Goal: Register for event/course

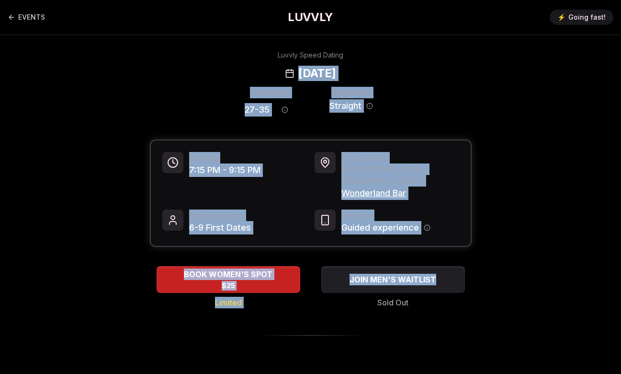
drag, startPoint x: 364, startPoint y: 56, endPoint x: 319, endPoint y: 284, distance: 233.4
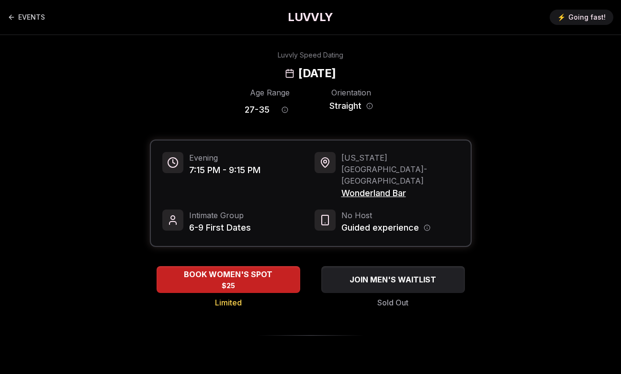
click at [319, 303] on div "BOOK WOMEN'S SPOT $25 Limited JOIN MEN'S WAITLIST Sold Out" at bounding box center [311, 300] width 322 height 69
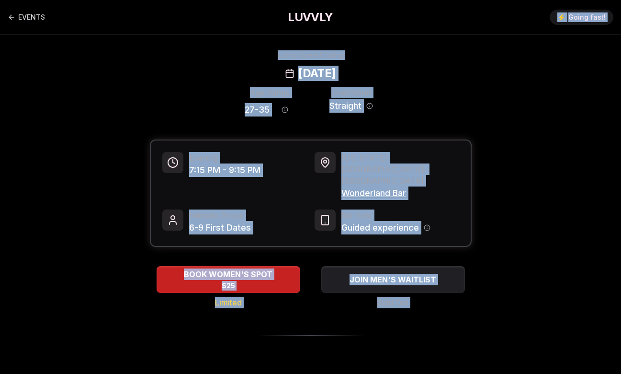
drag, startPoint x: 319, startPoint y: 303, endPoint x: 418, endPoint y: 28, distance: 292.5
drag, startPoint x: 415, startPoint y: 37, endPoint x: 340, endPoint y: 293, distance: 267.1
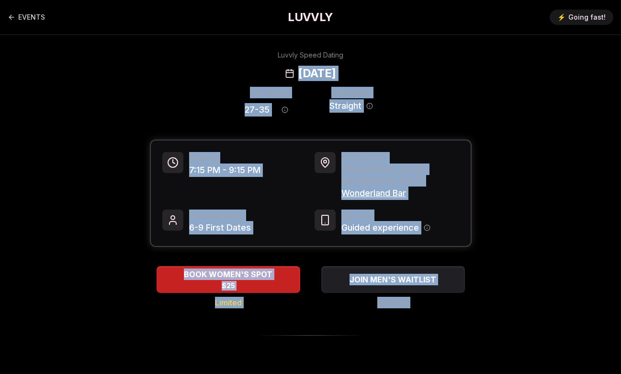
click at [419, 94] on div "Age Range 27 - 35 Orientation Straight" at bounding box center [311, 104] width 322 height 34
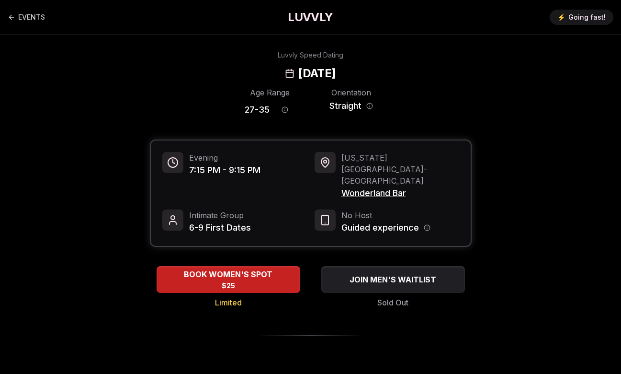
click at [393, 186] on span "Wonderland Bar" at bounding box center [400, 192] width 118 height 13
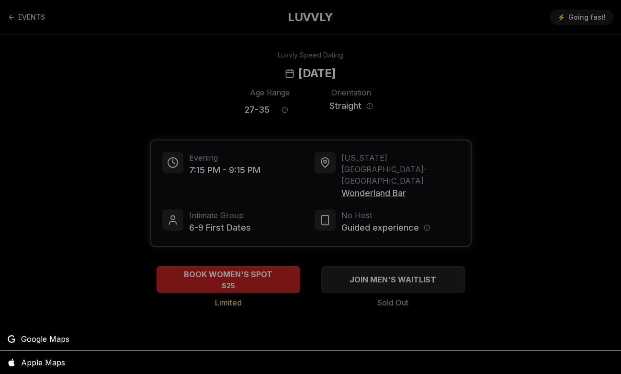
click at [411, 89] on div at bounding box center [310, 187] width 621 height 374
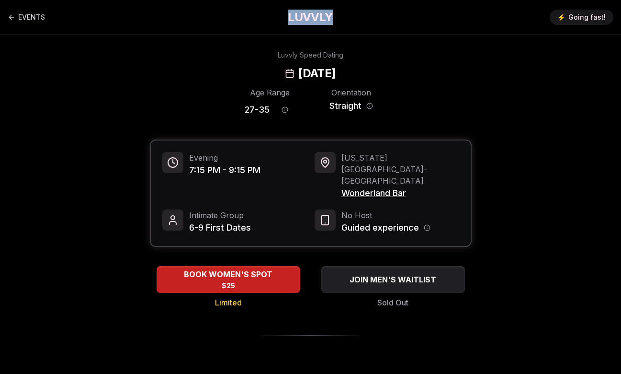
drag, startPoint x: 357, startPoint y: 14, endPoint x: 236, endPoint y: 13, distance: 121.2
click at [236, 13] on div "EVENTS LUVVLY ⚡️ Going fast!" at bounding box center [310, 17] width 621 height 34
copy h1 "LUVVLY"
click at [28, 20] on link "EVENTS" at bounding box center [26, 17] width 37 height 19
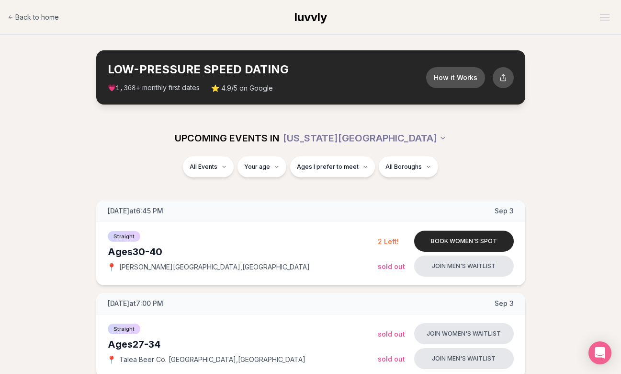
click at [64, 153] on div "UPCOMING EVENTS IN [US_STATE][GEOGRAPHIC_DATA]" at bounding box center [311, 138] width 552 height 36
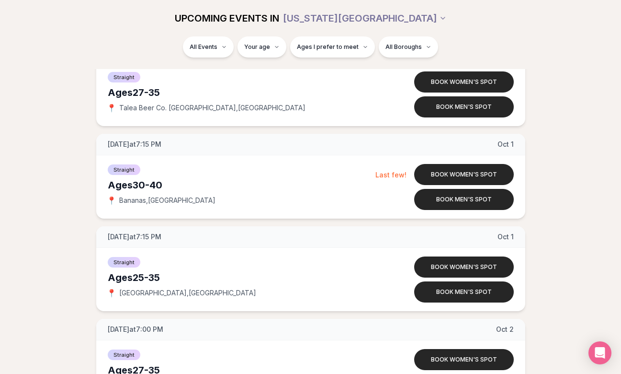
scroll to position [3640, 0]
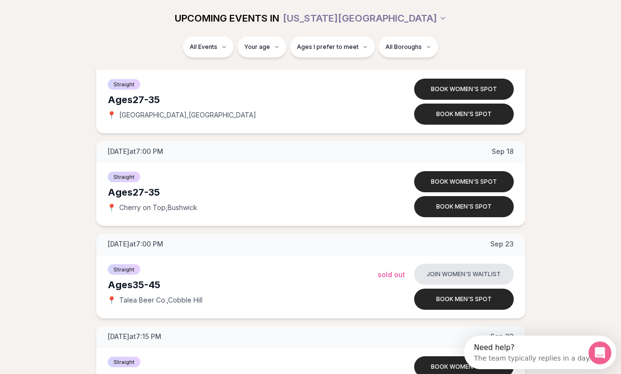
scroll to position [1820, 0]
